Goal: Task Accomplishment & Management: Use online tool/utility

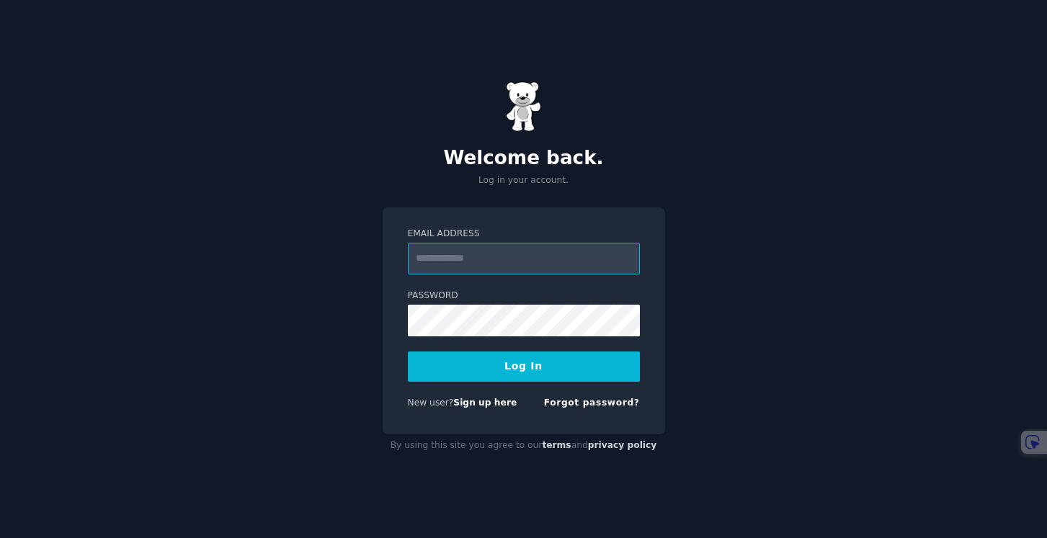
click at [497, 262] on input "Email Address" at bounding box center [524, 259] width 232 height 32
type input "**********"
click at [566, 377] on button "Log In" at bounding box center [524, 367] width 232 height 30
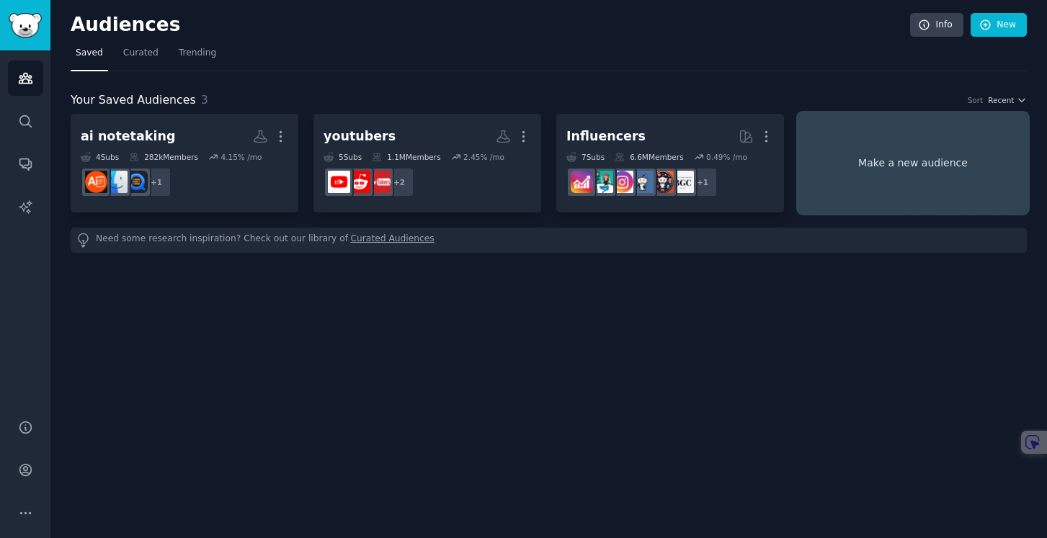
click at [901, 173] on link "Make a new audience" at bounding box center [913, 163] width 228 height 99
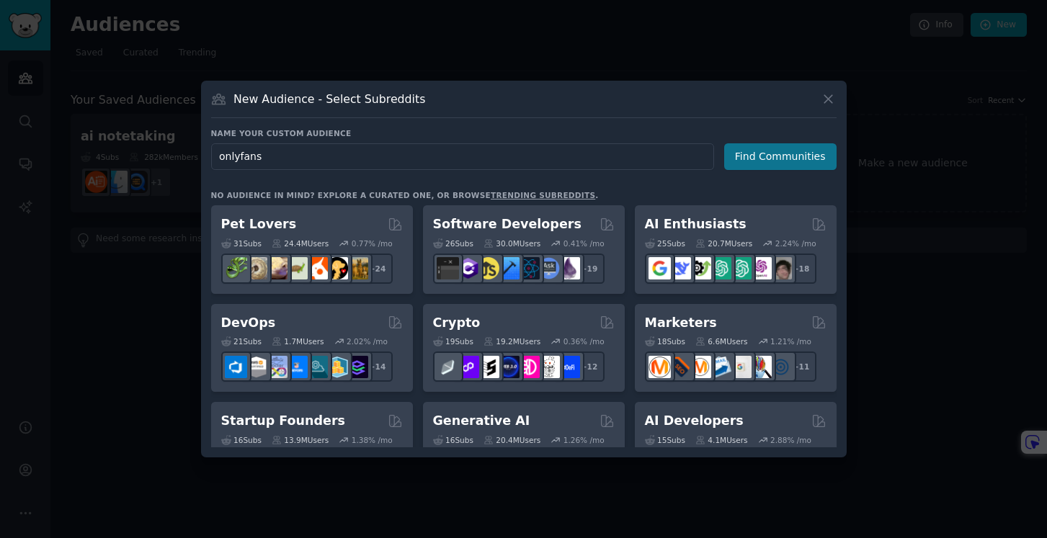
type input "onlyfans"
click at [769, 161] on button "Find Communities" at bounding box center [780, 156] width 112 height 27
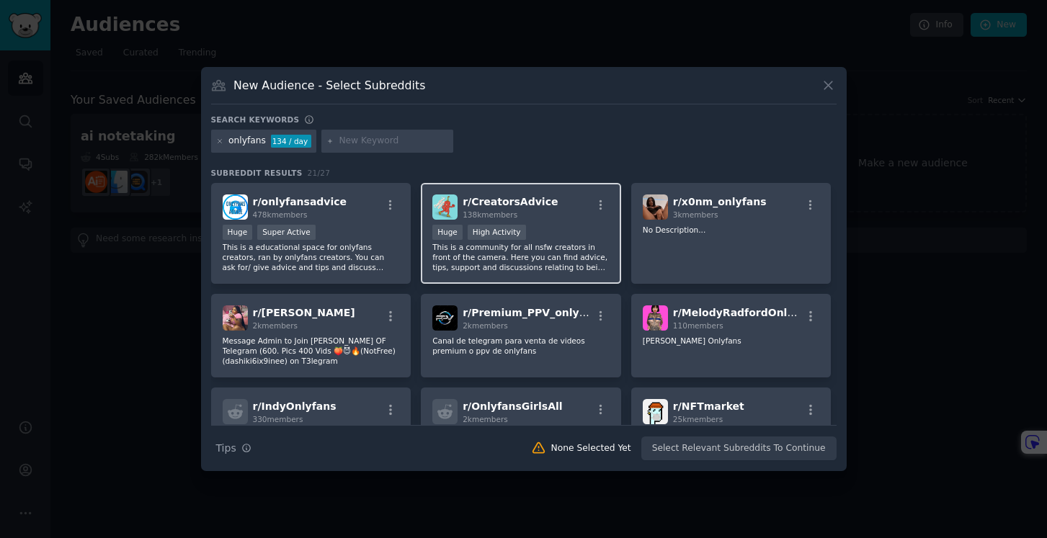
click at [563, 215] on div "r/ CreatorsAdvice 138k members" at bounding box center [520, 207] width 177 height 25
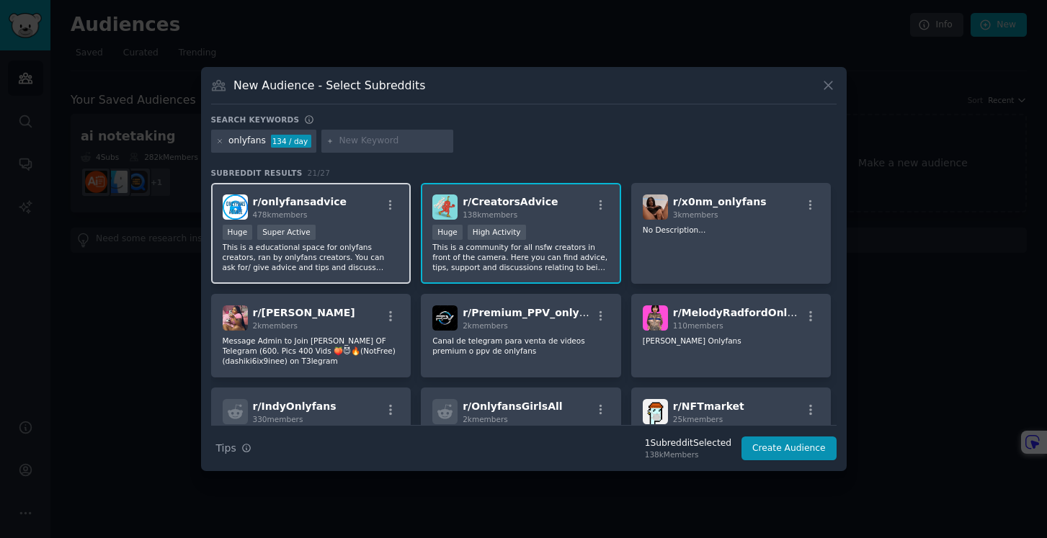
click at [337, 241] on div "Huge Super Active" at bounding box center [311, 234] width 177 height 18
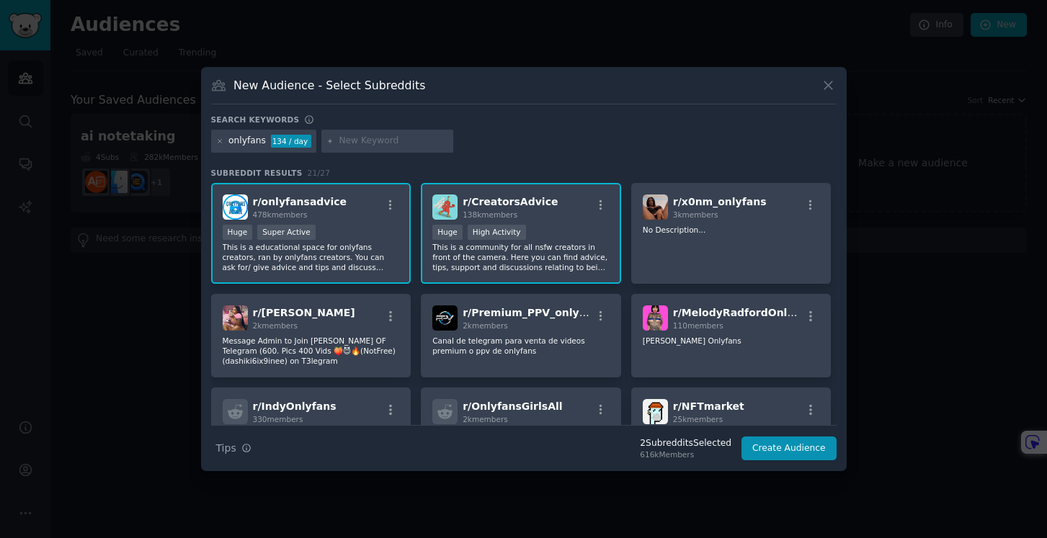
click at [557, 231] on div "Huge High Activity" at bounding box center [520, 234] width 177 height 18
click at [393, 139] on input "text" at bounding box center [394, 141] width 110 height 13
type input "onlyfans help"
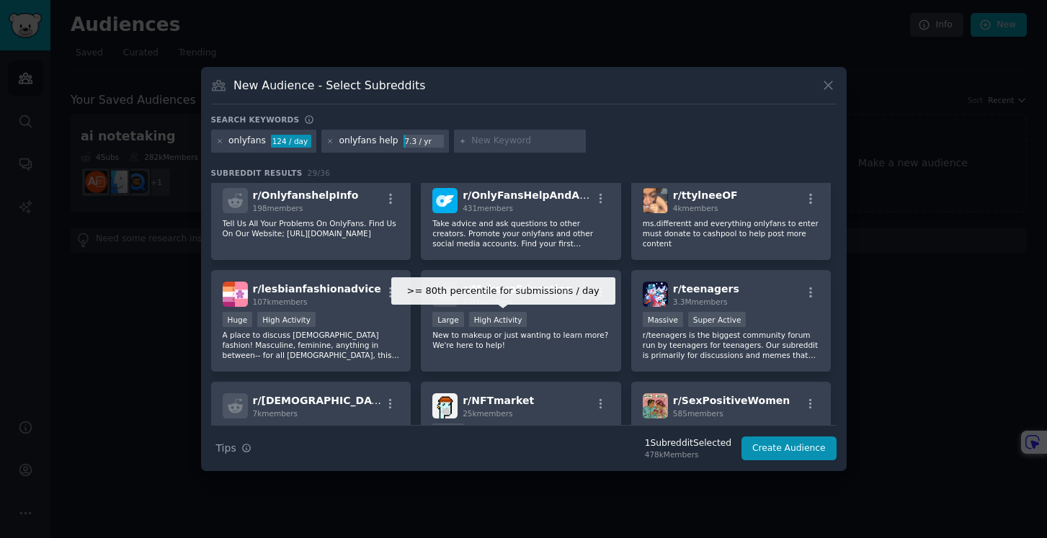
scroll to position [277, 0]
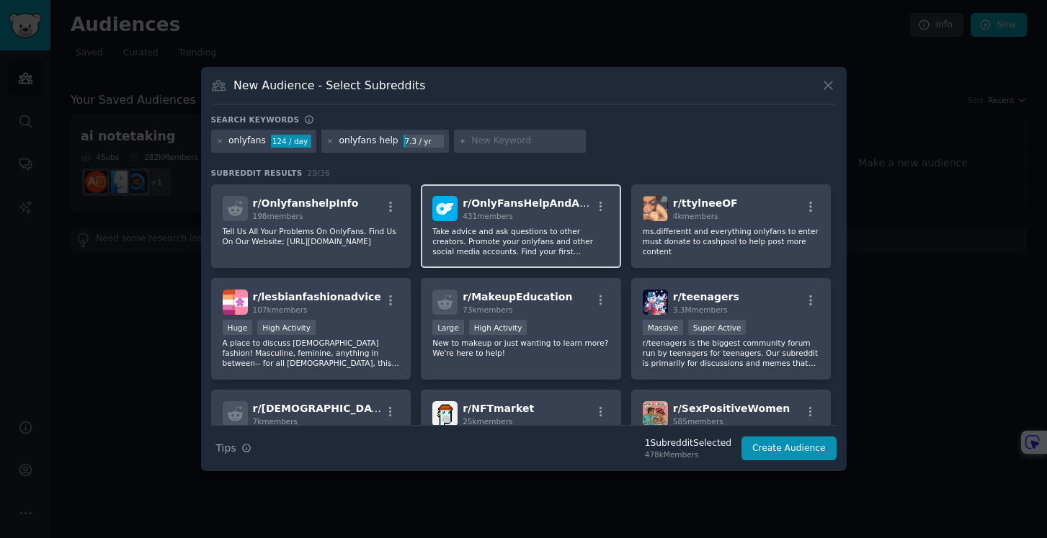
click at [538, 228] on p "Take advice and ask questions to other creators. Promote your onlyfans and othe…" at bounding box center [520, 241] width 177 height 30
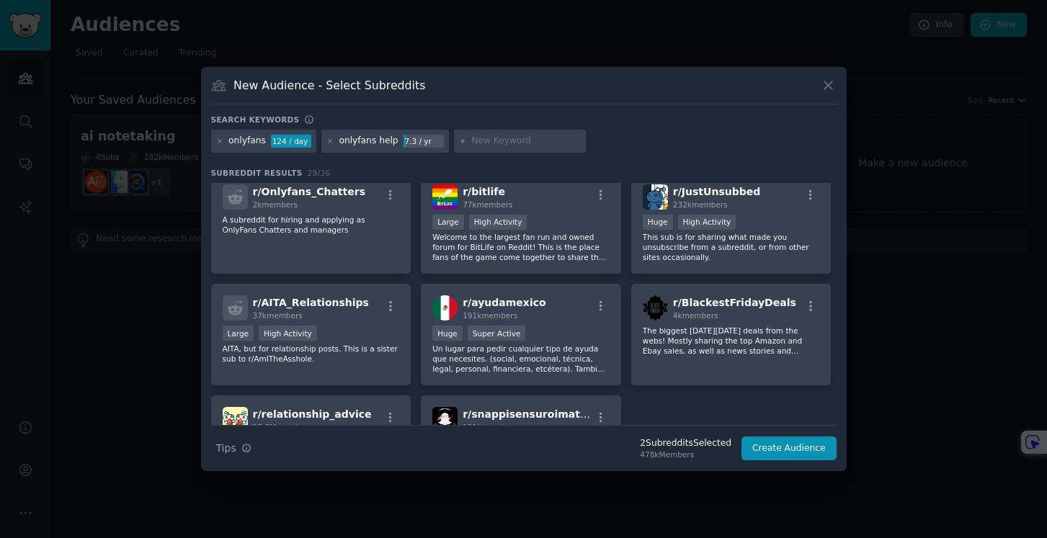
scroll to position [714, 0]
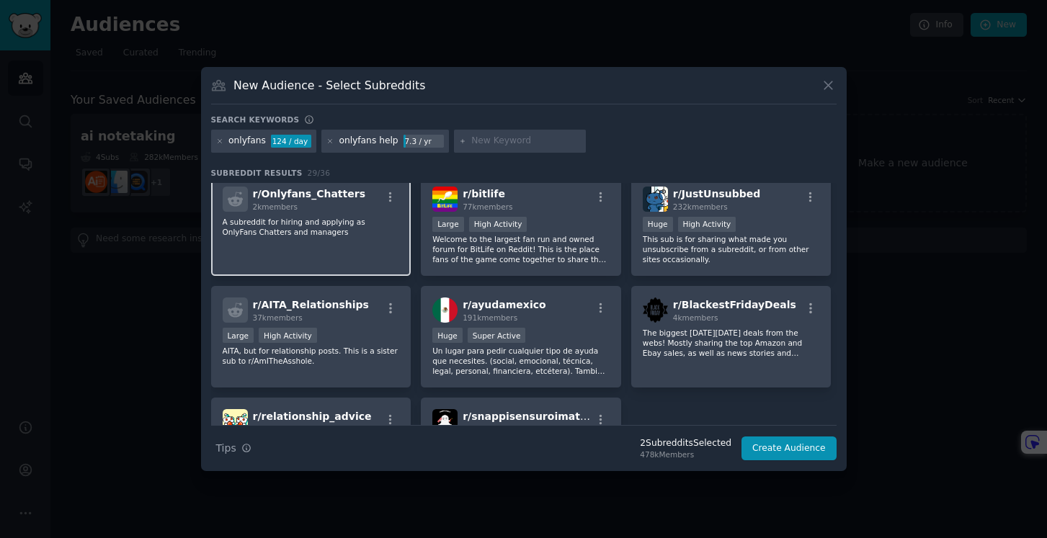
click at [346, 246] on div "r/ Onlyfans_Chatters 2k members A subreddit for hiring and applying as OnlyFans…" at bounding box center [311, 226] width 200 height 102
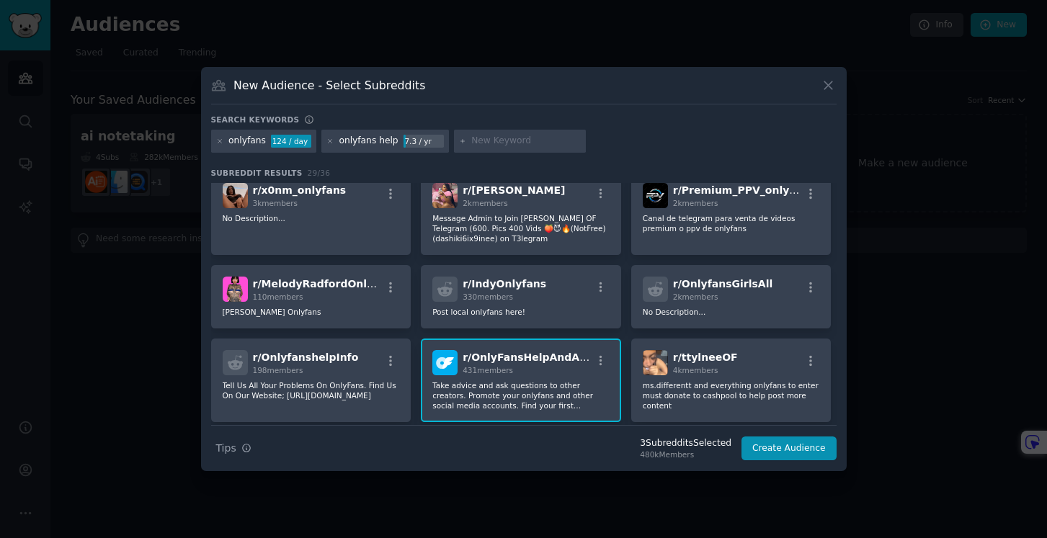
scroll to position [0, 0]
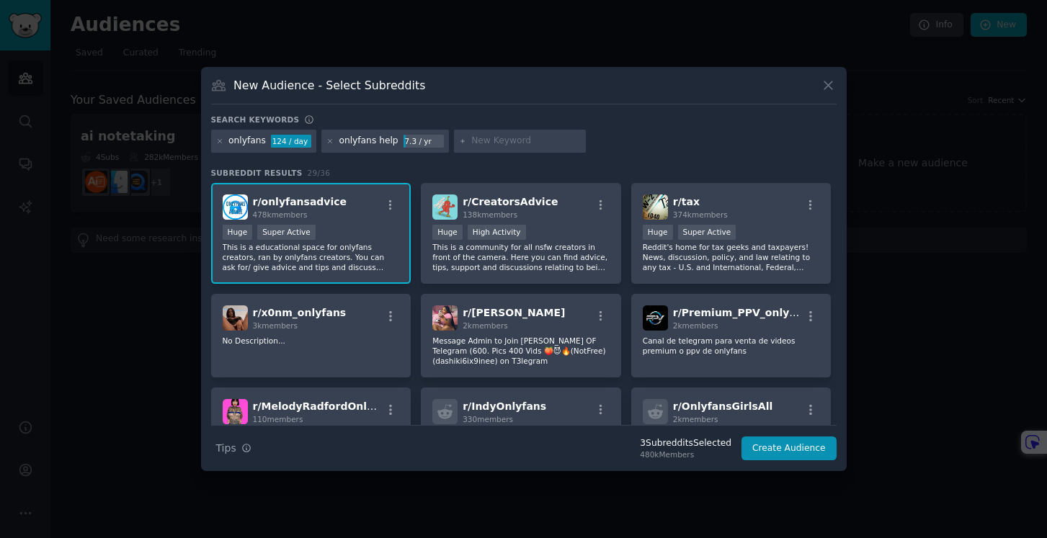
click at [508, 142] on input "text" at bounding box center [526, 141] width 110 height 13
type input "new to onlyfans"
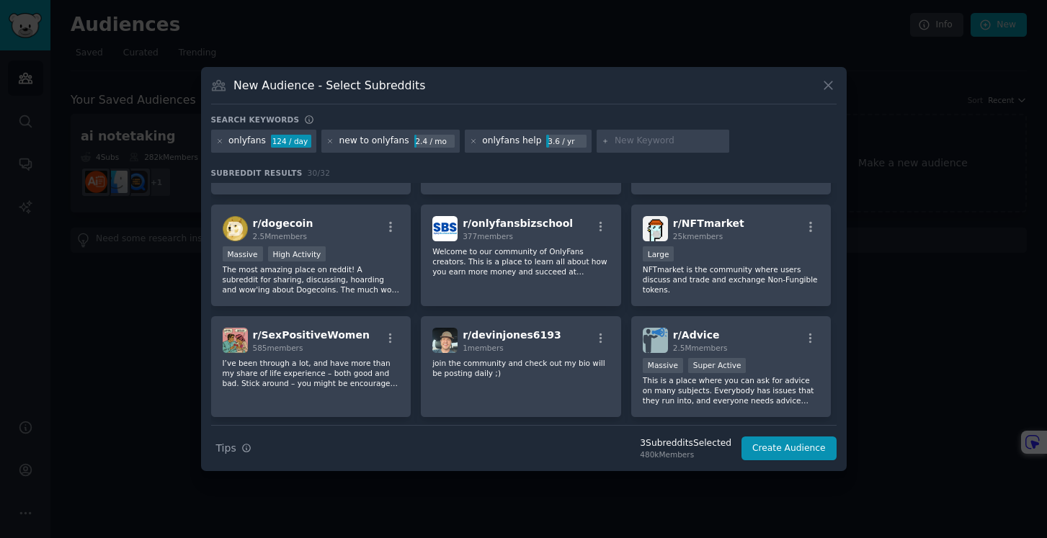
scroll to position [858, 0]
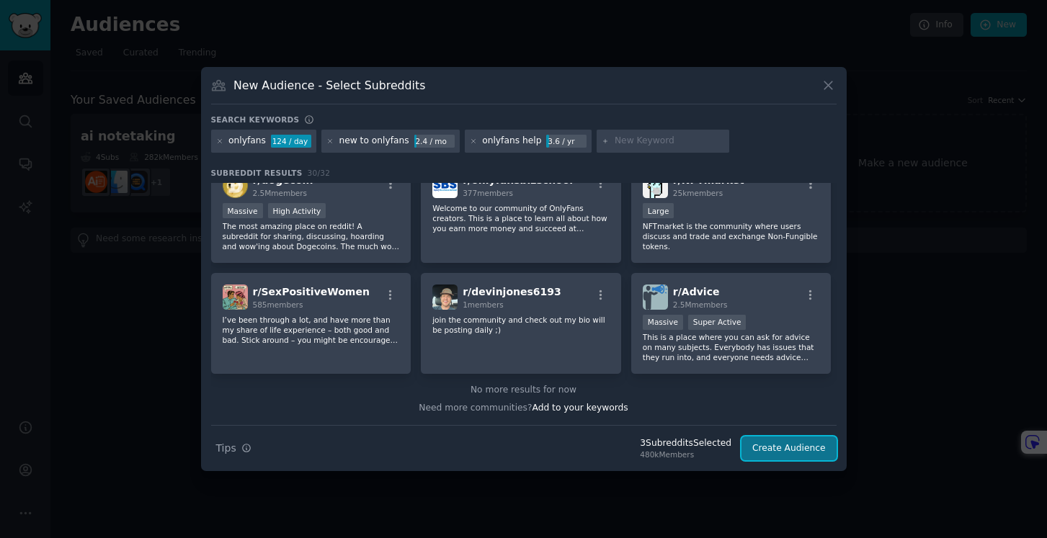
click at [808, 450] on button "Create Audience" at bounding box center [789, 449] width 95 height 25
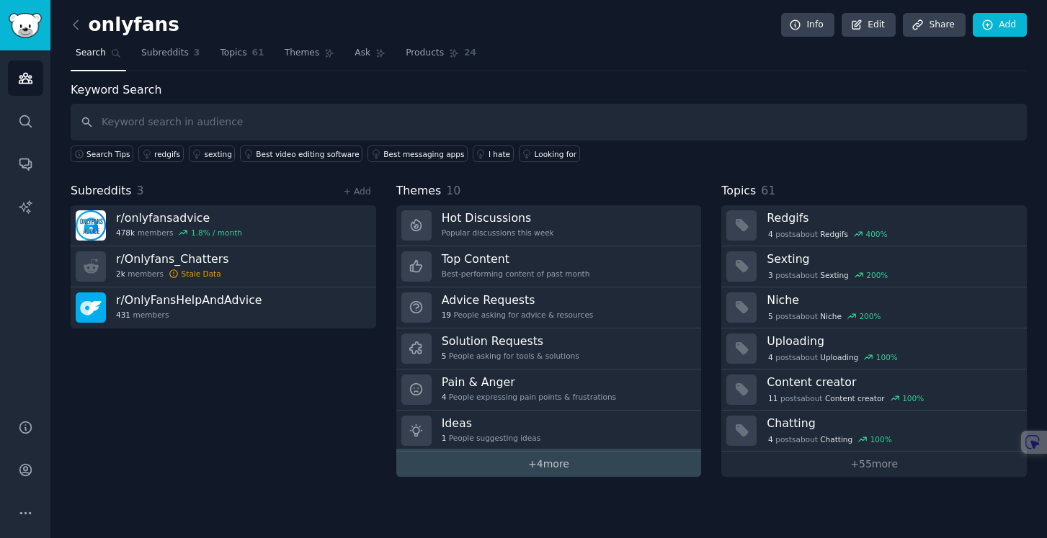
click at [553, 464] on link "+ 4 more" at bounding box center [549, 464] width 306 height 25
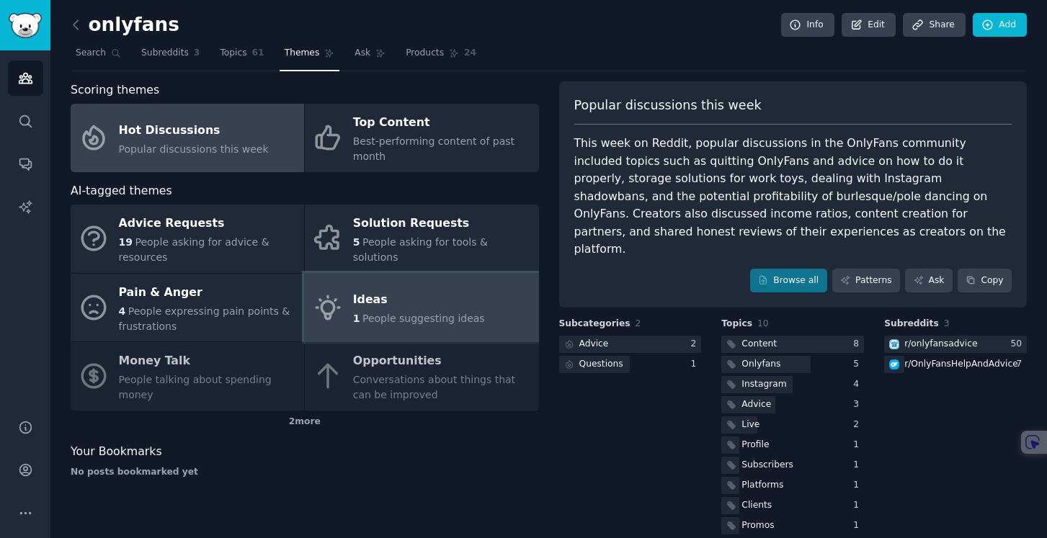
click at [427, 322] on span "People suggesting ideas" at bounding box center [423, 319] width 123 height 12
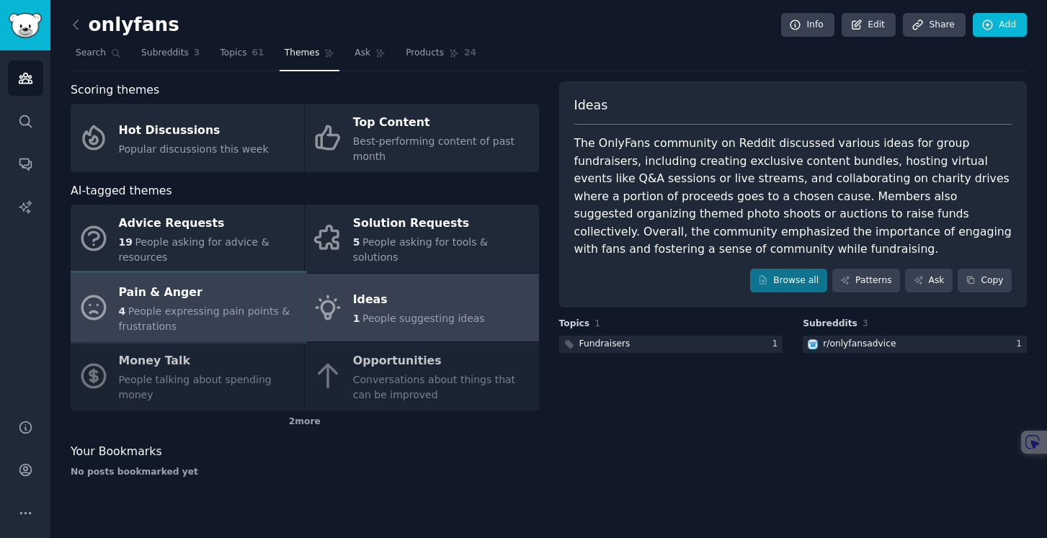
click at [273, 321] on div "4 People expressing pain points & frustrations" at bounding box center [208, 319] width 178 height 30
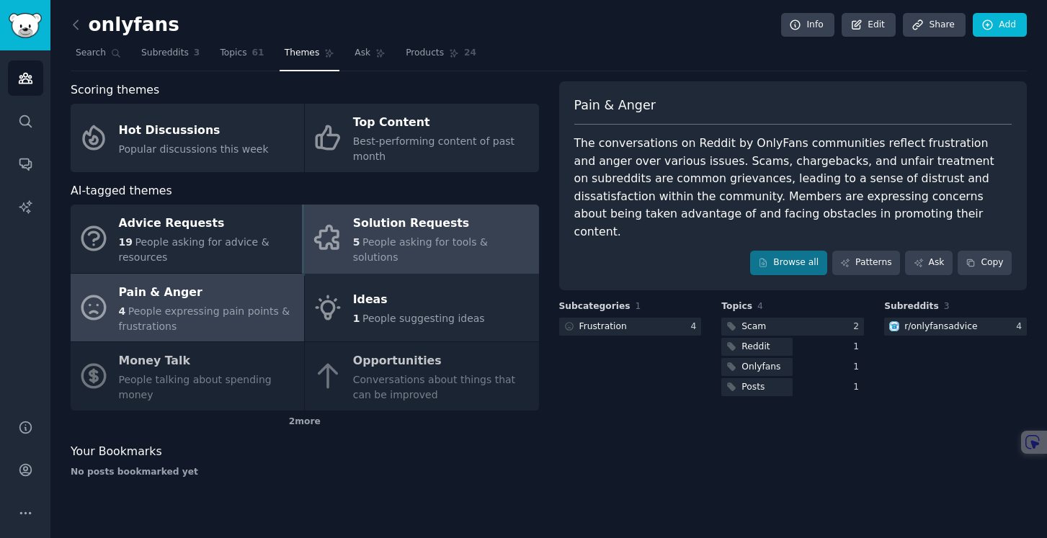
click at [429, 236] on div "Solution Requests" at bounding box center [442, 224] width 178 height 23
